Goal: Navigation & Orientation: Find specific page/section

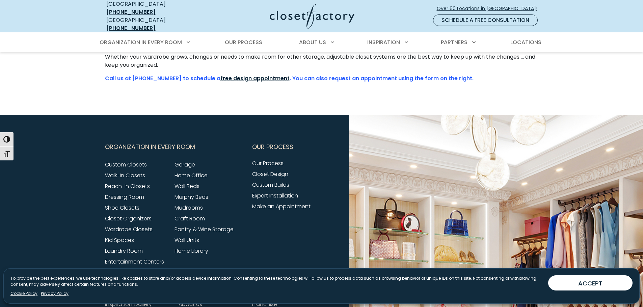
scroll to position [371, 0]
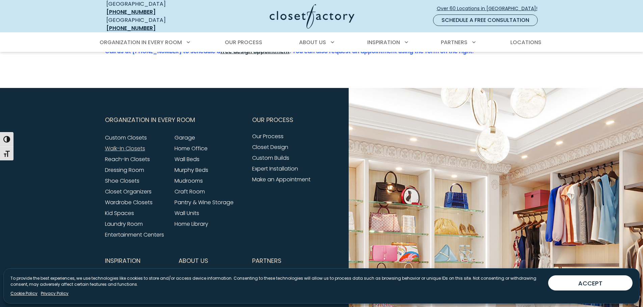
click at [136, 145] on link "Walk-In Closets" at bounding box center [125, 149] width 40 height 8
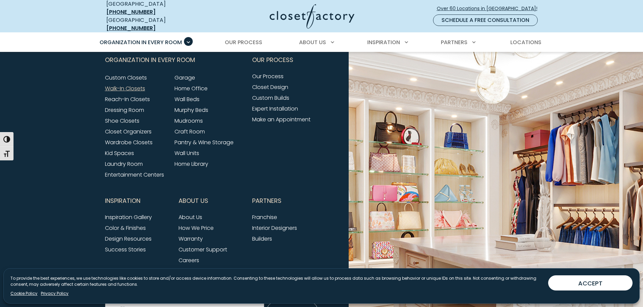
scroll to position [2295, 0]
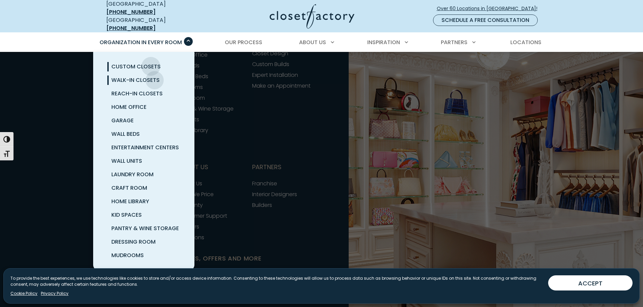
click at [151, 63] on span "Custom Closets" at bounding box center [135, 67] width 49 height 8
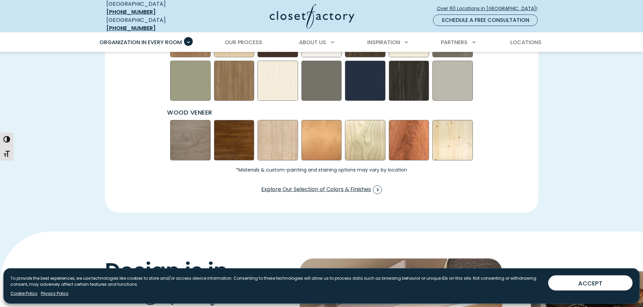
scroll to position [1046, 0]
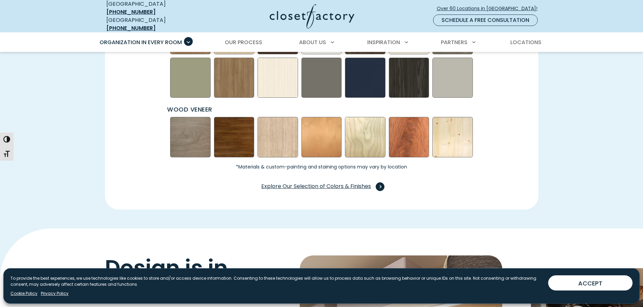
click at [329, 183] on span "Explore Our Selection of Colors & Finishes" at bounding box center [321, 187] width 120 height 9
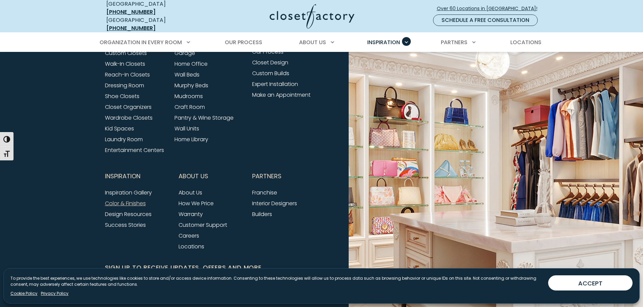
scroll to position [2092, 0]
